Goal: Task Accomplishment & Management: Manage account settings

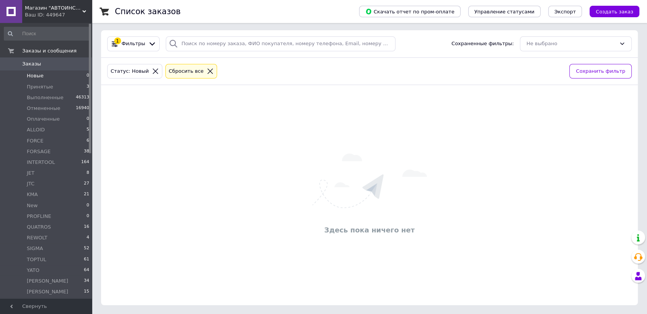
scroll to position [2, 0]
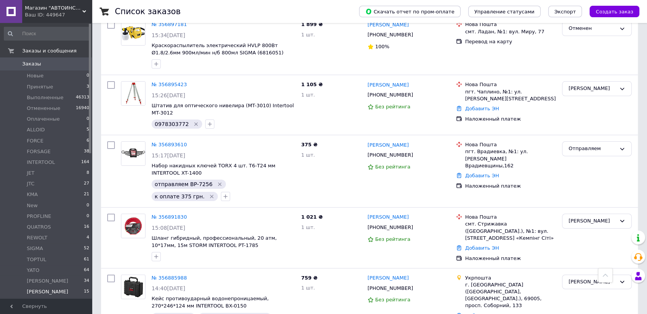
scroll to position [425, 0]
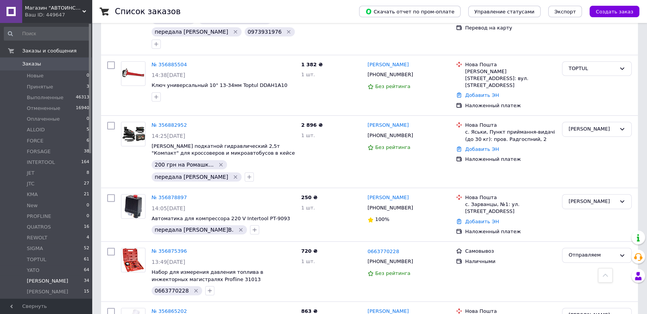
click at [45, 276] on li "Алена 34" at bounding box center [47, 281] width 94 height 11
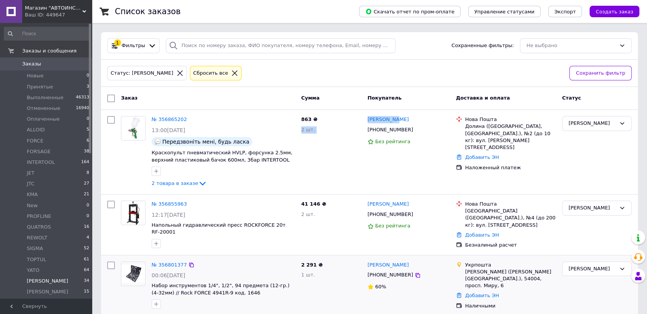
drag, startPoint x: 396, startPoint y: 119, endPoint x: 284, endPoint y: 297, distance: 210.4
click at [360, 117] on div "№ 356865202 13:00, 12.08.2025 Передзвоніть мені, будь ласка Краскопульт пневмат…" at bounding box center [369, 152] width 530 height 78
copy div "863 ₴ 2 шт. Олег Дубас"
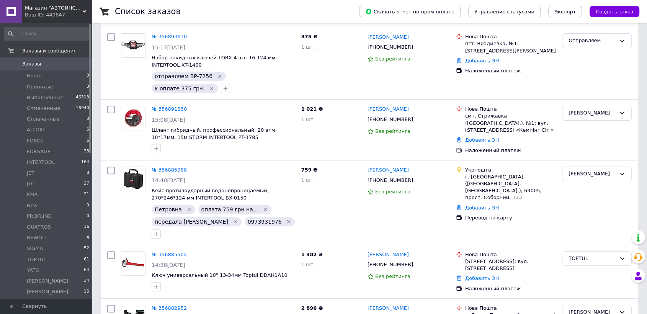
scroll to position [340, 0]
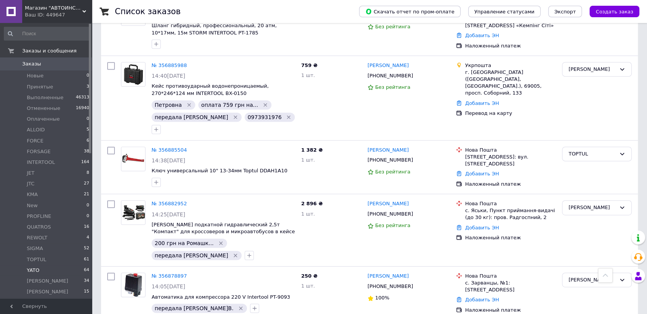
click at [46, 275] on li "YATO 64" at bounding box center [47, 270] width 94 height 11
click at [50, 279] on li "Алена 34" at bounding box center [47, 281] width 94 height 11
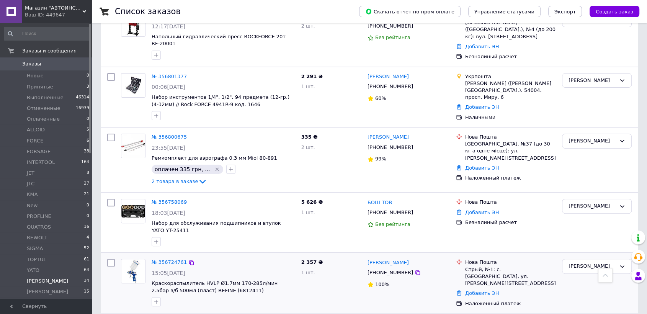
scroll to position [85, 0]
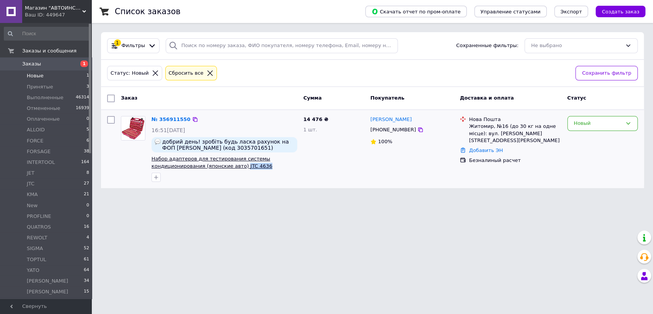
drag, startPoint x: 240, startPoint y: 171, endPoint x: 238, endPoint y: 165, distance: 5.8
click at [238, 165] on span "Набор адаптеров для тестирования системы кондиционирования (японские авто) JTC …" at bounding box center [225, 162] width 146 height 14
click at [279, 197] on html "Магазин "АВТОИНСТРУМЕНТ" Ваш ID: 449647 Сайт Магазин "АВТОИНСТРУМЕНТ" Кабинет п…" at bounding box center [326, 98] width 653 height 197
click at [246, 197] on html "Магазин "АВТОИНСТРУМЕНТ" Ваш ID: 449647 Сайт Магазин "АВТОИНСТРУМЕНТ" Кабинет п…" at bounding box center [326, 98] width 653 height 197
drag, startPoint x: 247, startPoint y: 172, endPoint x: 221, endPoint y: 169, distance: 25.8
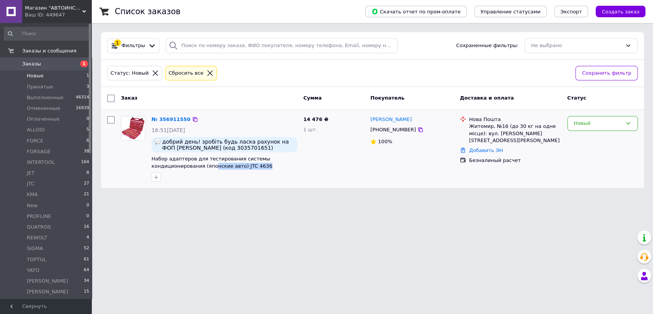
click at [209, 166] on div "№ 356911550 16:51, 12.08.2025 добрий день! зробіть будь ласка рахунок на ФОП Гр…" at bounding box center [224, 149] width 152 height 72
click at [341, 197] on html "Магазин "АВТОИНСТРУМЕНТ" Ваш ID: 449647 Сайт Магазин "АВТОИНСТРУМЕНТ" Кабинет п…" at bounding box center [326, 98] width 653 height 197
drag, startPoint x: 148, startPoint y: 152, endPoint x: 236, endPoint y: 166, distance: 88.3
click at [236, 166] on div "№ 356911550 16:51, 12.08.2025 добрий день! зробіть будь ласка рахунок на ФОП Гр…" at bounding box center [224, 149] width 152 height 72
copy span "Набор адаптеров для тестирования системы кондиционирования (японские авто)"
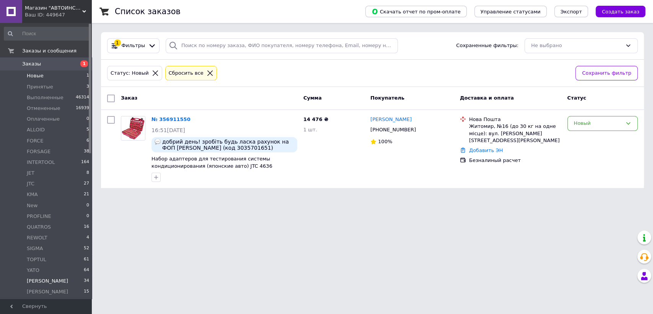
click at [43, 281] on li "Алена 34" at bounding box center [47, 281] width 94 height 11
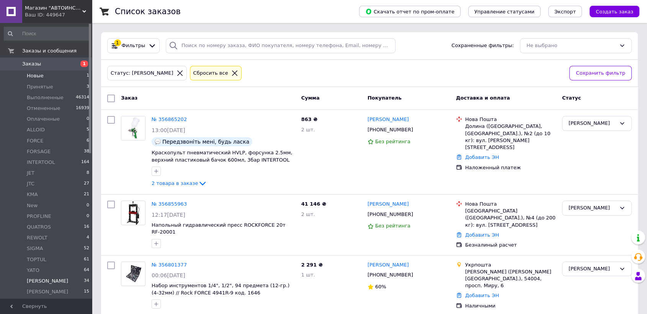
click at [35, 77] on span "Новые" at bounding box center [35, 75] width 17 height 7
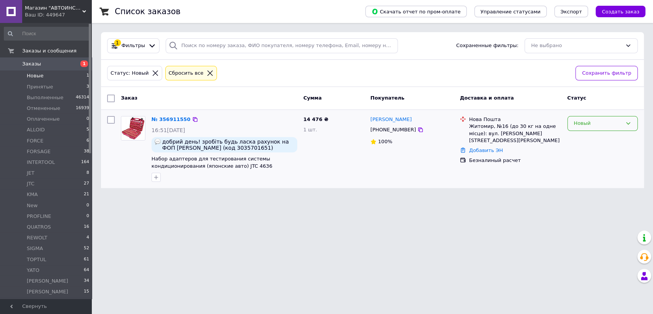
click at [607, 129] on div "Новый" at bounding box center [603, 123] width 70 height 15
click at [589, 176] on li "Саша" at bounding box center [603, 183] width 70 height 14
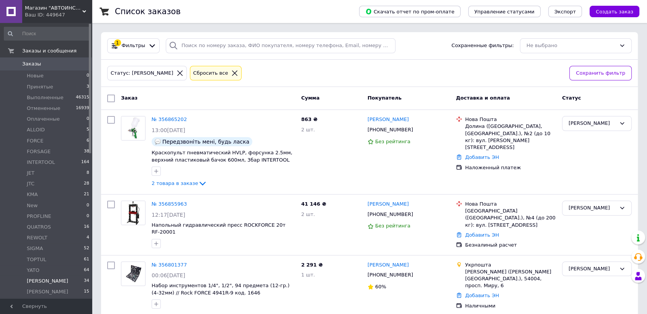
scroll to position [212, 0]
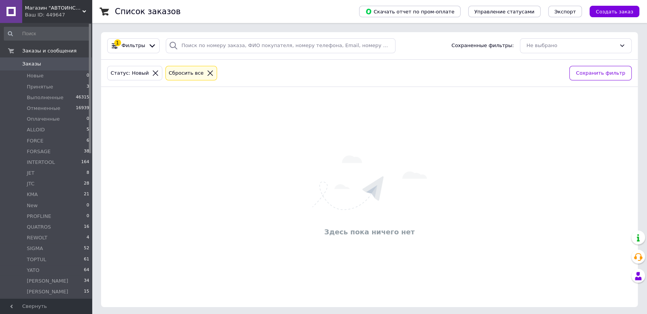
click at [399, 297] on div "Здесь пока ничего нет" at bounding box center [369, 197] width 537 height 205
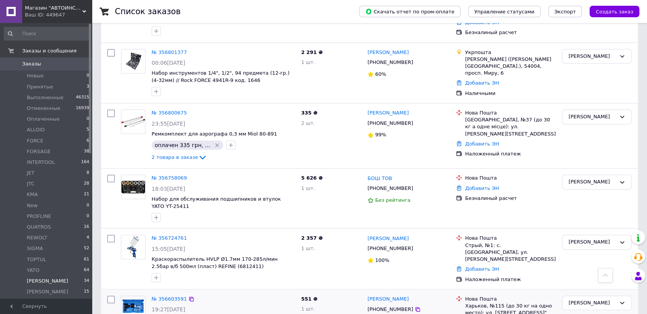
scroll to position [340, 0]
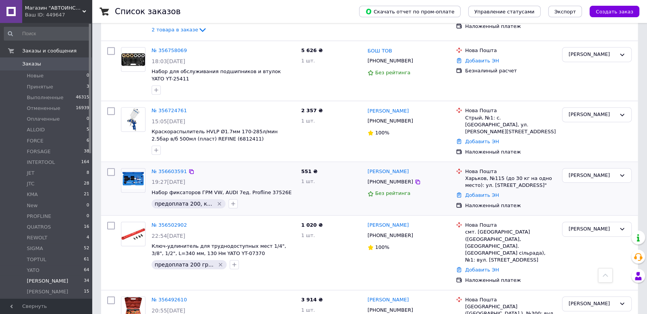
click at [259, 165] on div "№ 356603591 19:27, 10.08.2025 Набор фиксаторов ГРМ VW, AUDI 7ед. Profline 37526…" at bounding box center [223, 188] width 150 height 46
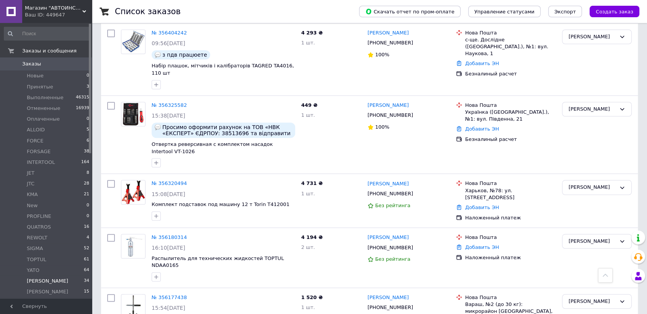
scroll to position [638, 0]
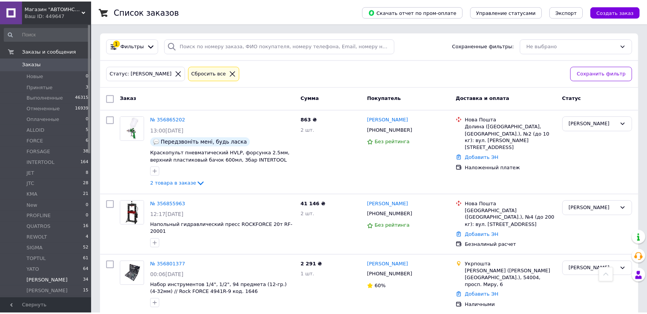
scroll to position [638, 0]
